Goal: Information Seeking & Learning: Learn about a topic

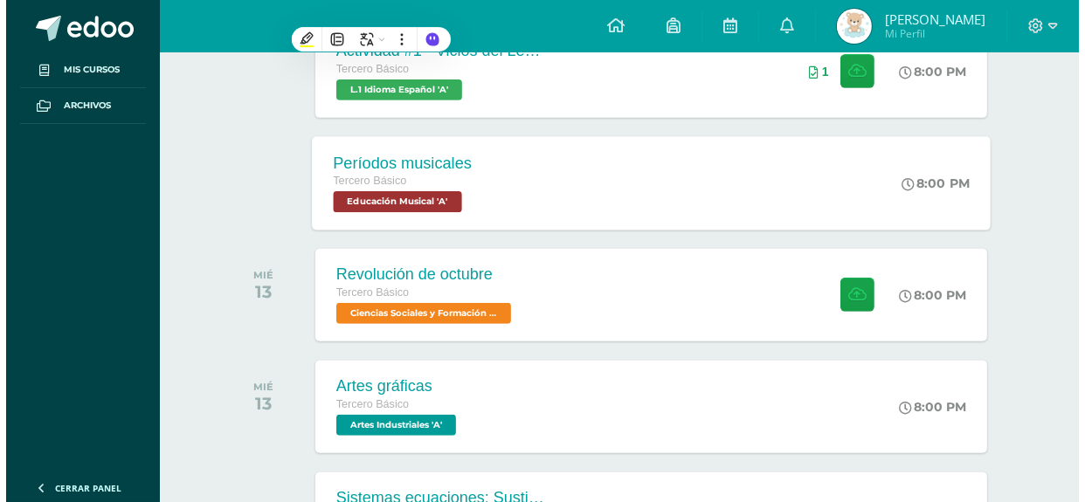
scroll to position [680, 0]
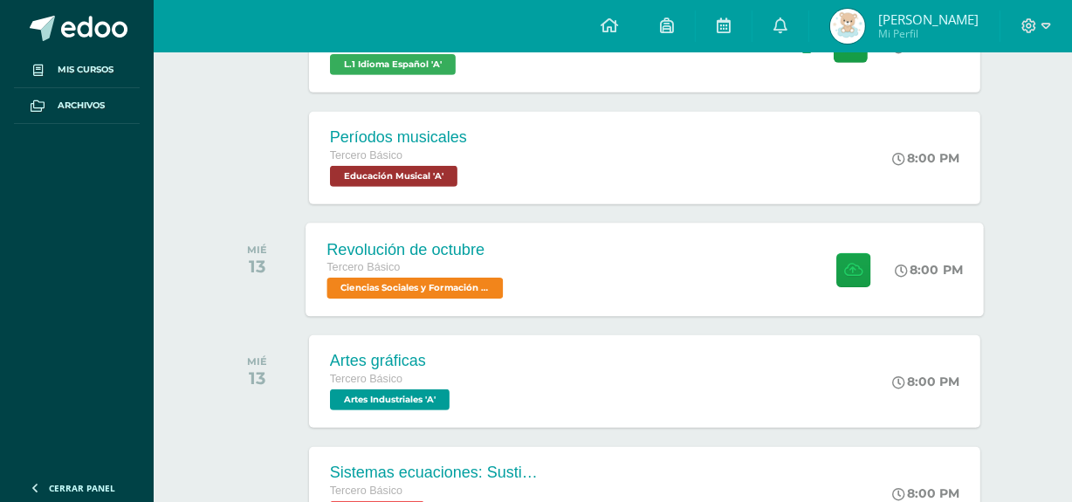
click at [526, 297] on div "Revolución de octubre Tercero Básico Ciencias Sociales y Formación Ciudadana 'A'" at bounding box center [417, 269] width 223 height 93
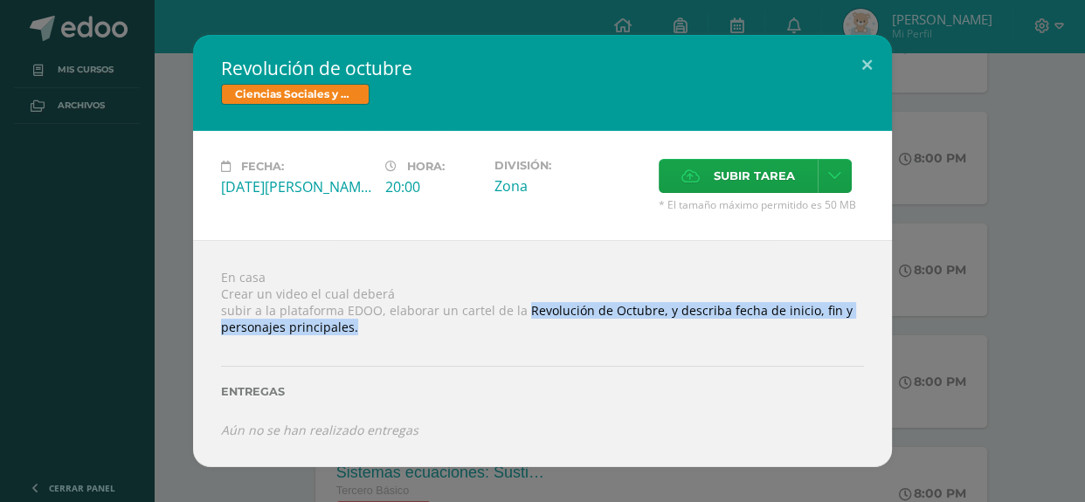
drag, startPoint x: 518, startPoint y: 308, endPoint x: 814, endPoint y: 328, distance: 296.7
click at [814, 328] on div "En casa Crear un video el cual deberá subir a la plataforma EDOO, elaborar un c…" at bounding box center [542, 353] width 699 height 226
copy div "Revolución de Octubre, y describa fecha de inicio, fin y personajes principales."
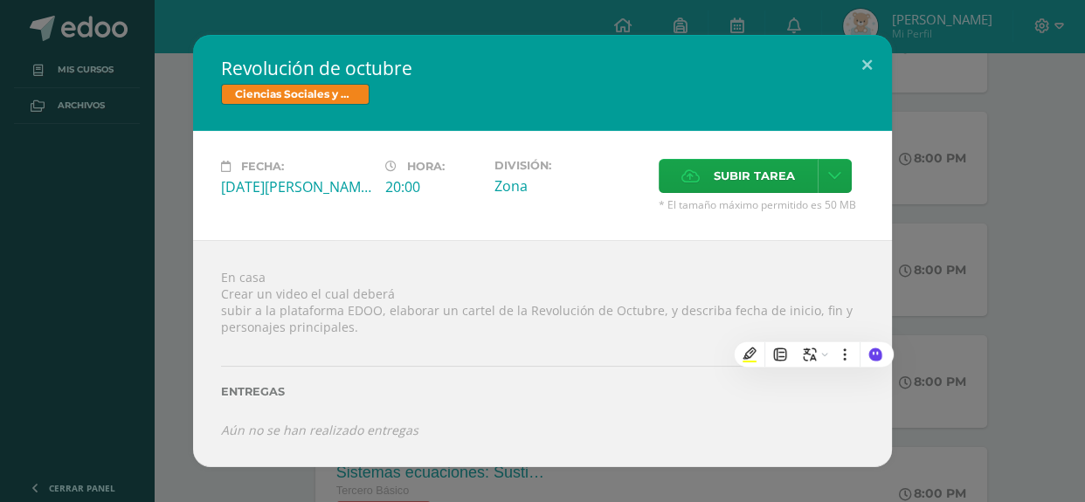
click at [620, 258] on div "En casa Crear un video el cual deberá subir a la plataforma EDOO, elaborar un c…" at bounding box center [542, 353] width 699 height 226
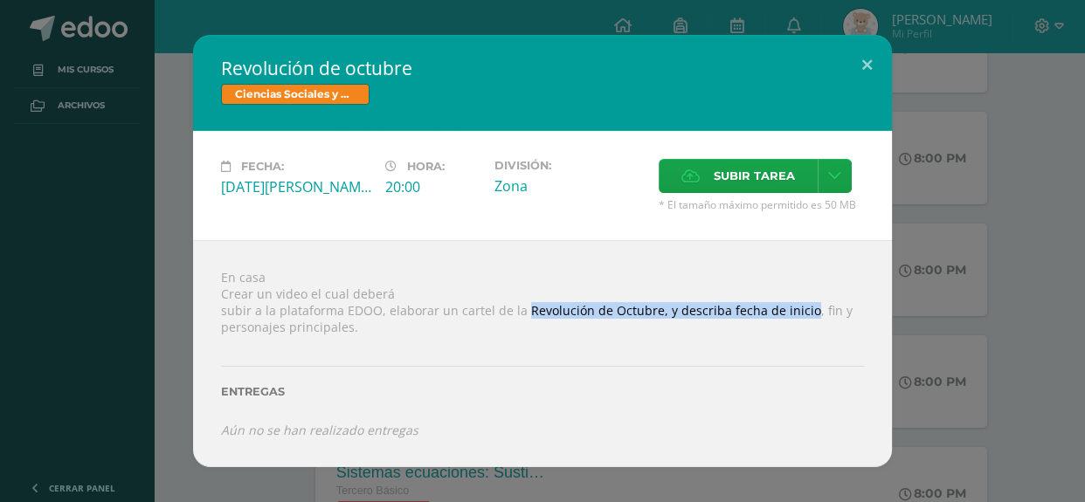
drag, startPoint x: 519, startPoint y: 306, endPoint x: 798, endPoint y: 307, distance: 279.5
click at [798, 307] on div "En casa Crear un video el cual deberá subir a la plataforma EDOO, elaborar un c…" at bounding box center [542, 353] width 699 height 226
click at [821, 307] on div "En casa Crear un video el cual deberá subir a la plataforma EDOO, elaborar un c…" at bounding box center [542, 353] width 699 height 226
drag, startPoint x: 816, startPoint y: 307, endPoint x: 518, endPoint y: 311, distance: 297.8
click at [518, 311] on div "En casa Crear un video el cual deberá subir a la plataforma EDOO, elaborar un c…" at bounding box center [542, 353] width 699 height 226
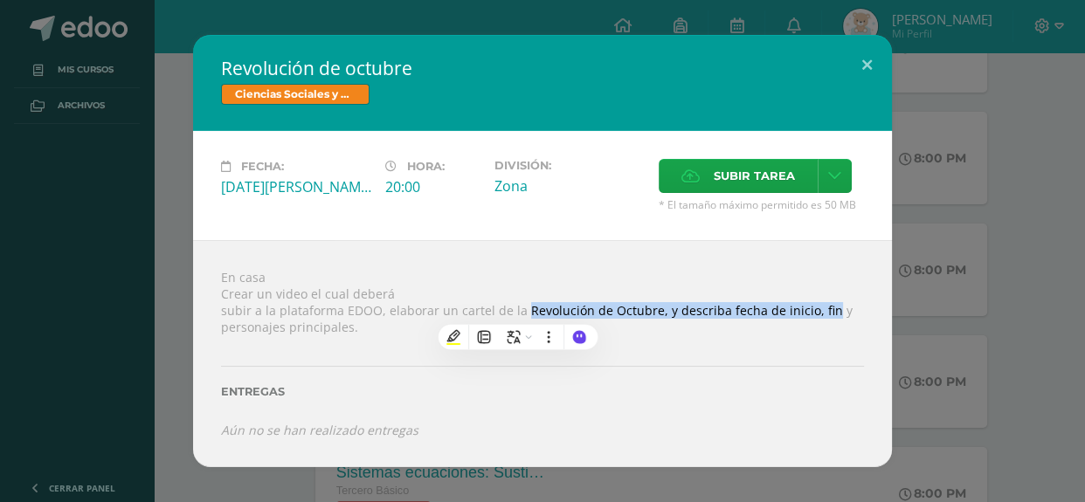
copy div "Revolución de Octubre, y describa fecha de inicio, fin"
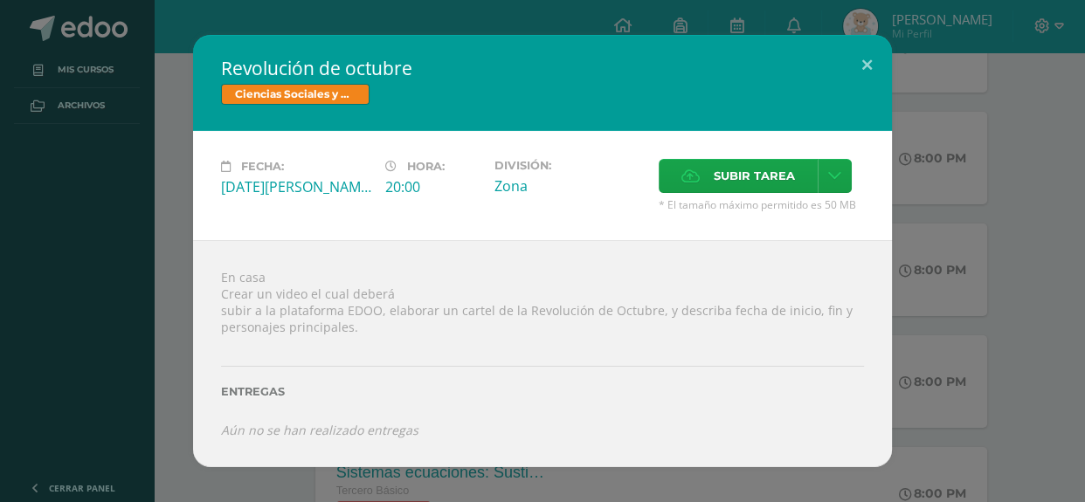
click at [614, 263] on div "En casa Crear un video el cual deberá subir a la plataforma EDOO, elaborar un c…" at bounding box center [542, 353] width 699 height 226
